Goal: Information Seeking & Learning: Learn about a topic

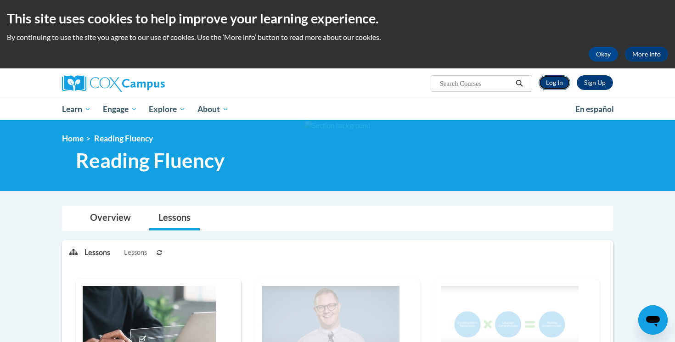
click at [554, 84] on link "Log In" at bounding box center [555, 82] width 32 height 15
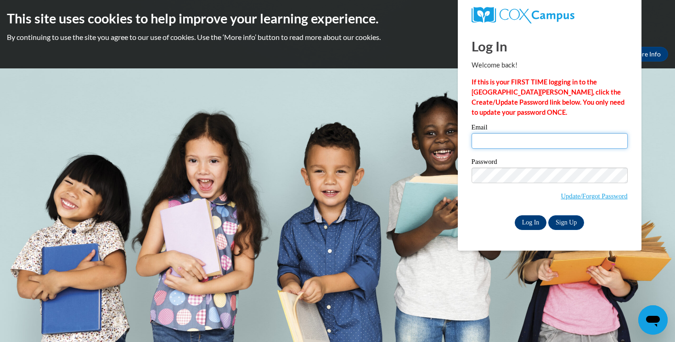
type input "kmberger@waukesha.k12.wi.us"
click at [534, 223] on input "Log In" at bounding box center [531, 222] width 32 height 15
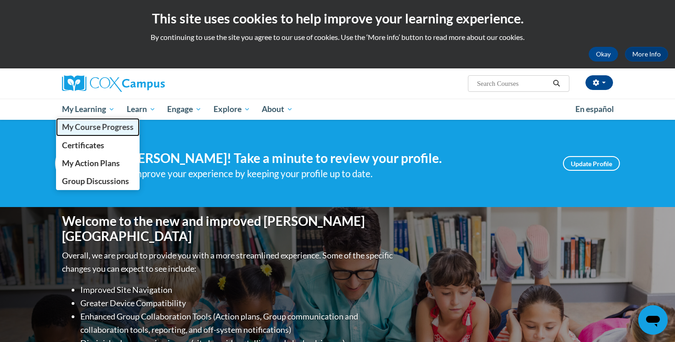
click at [104, 123] on span "My Course Progress" at bounding box center [98, 127] width 72 height 10
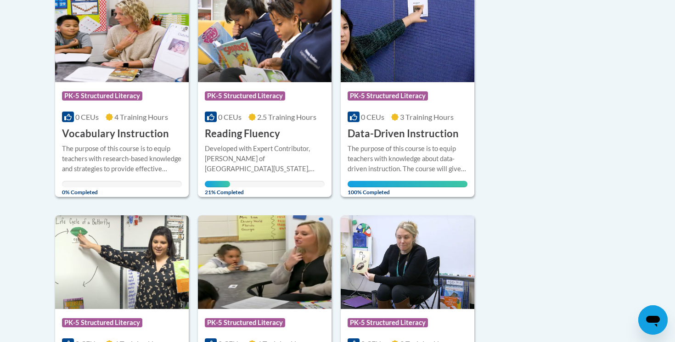
scroll to position [252, 0]
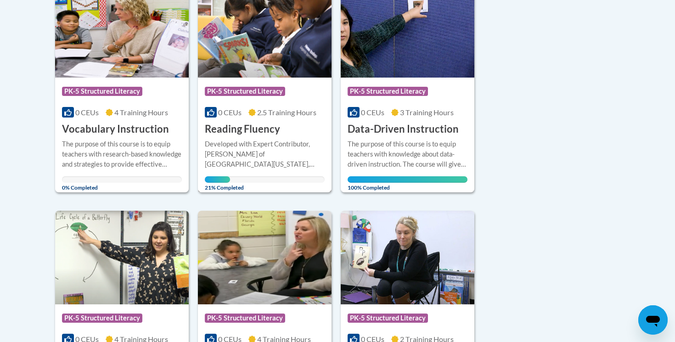
click at [271, 130] on h3 "Reading Fluency" at bounding box center [242, 129] width 75 height 14
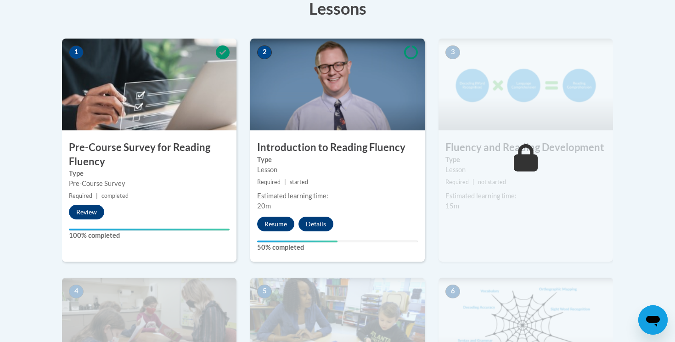
scroll to position [289, 0]
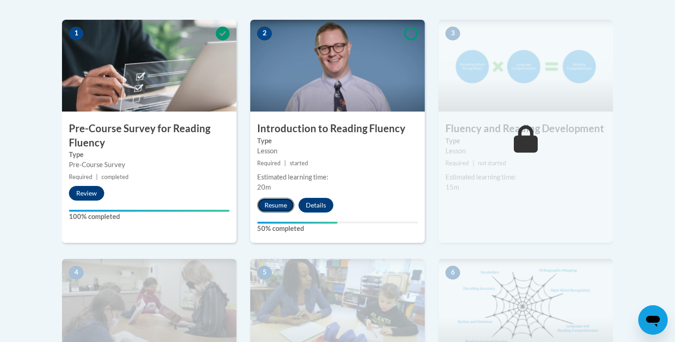
click at [276, 211] on button "Resume" at bounding box center [275, 205] width 37 height 15
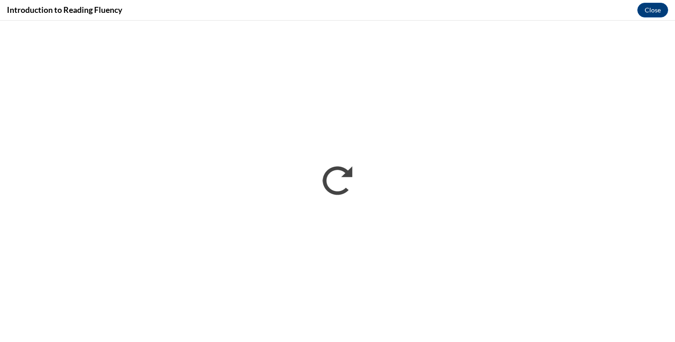
scroll to position [0, 0]
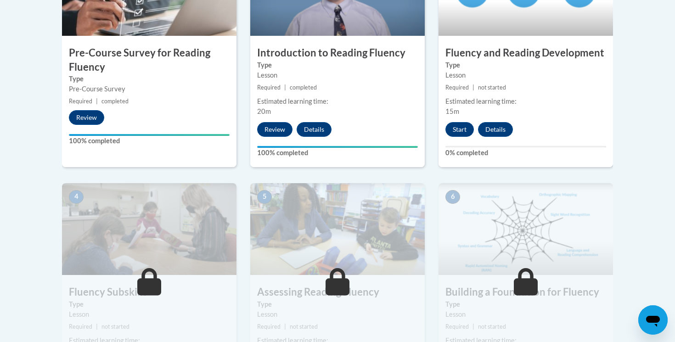
scroll to position [329, 0]
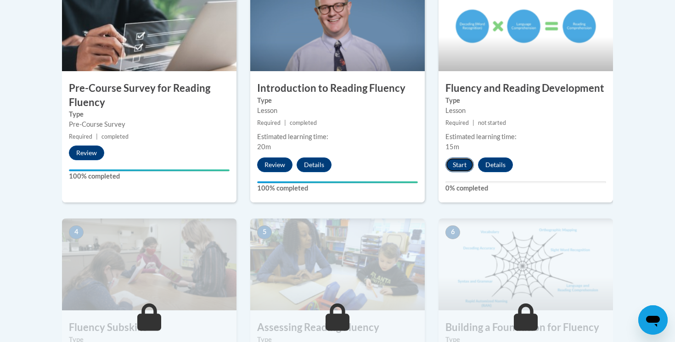
click at [455, 158] on button "Start" at bounding box center [460, 165] width 28 height 15
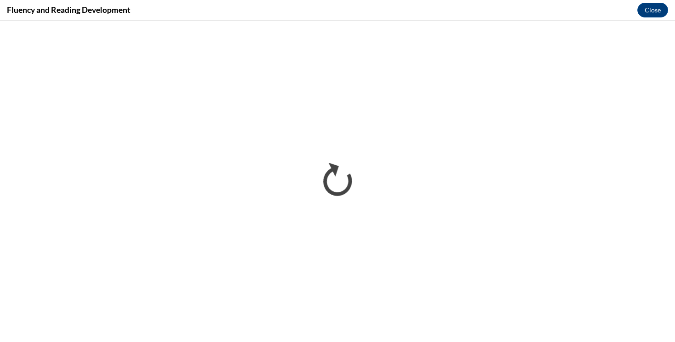
scroll to position [0, 0]
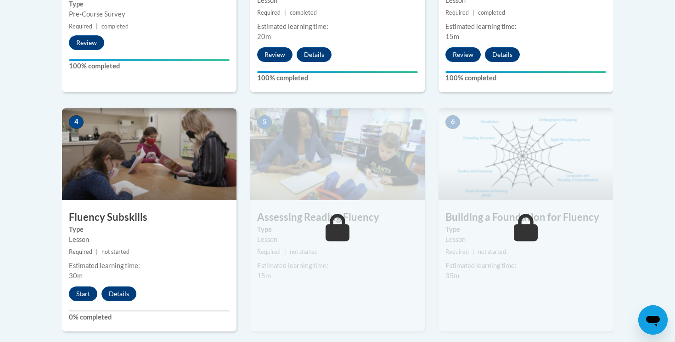
scroll to position [311, 0]
